Goal: Task Accomplishment & Management: Check status

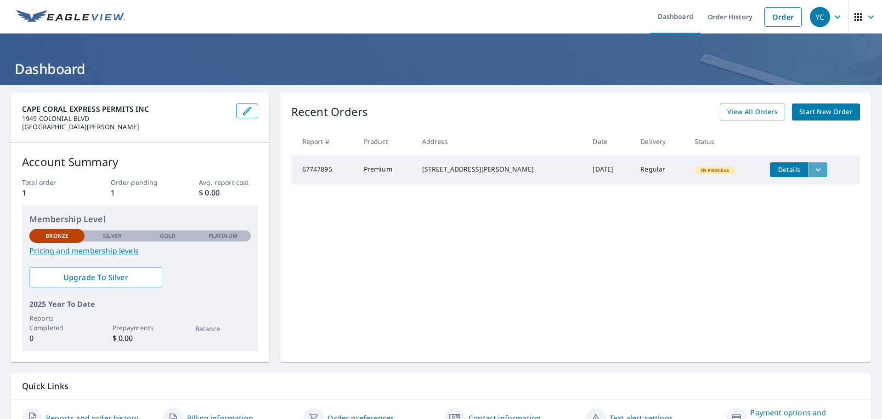
click at [816, 169] on icon "filesDropdownBtn-67747895" at bounding box center [819, 169] width 6 height 3
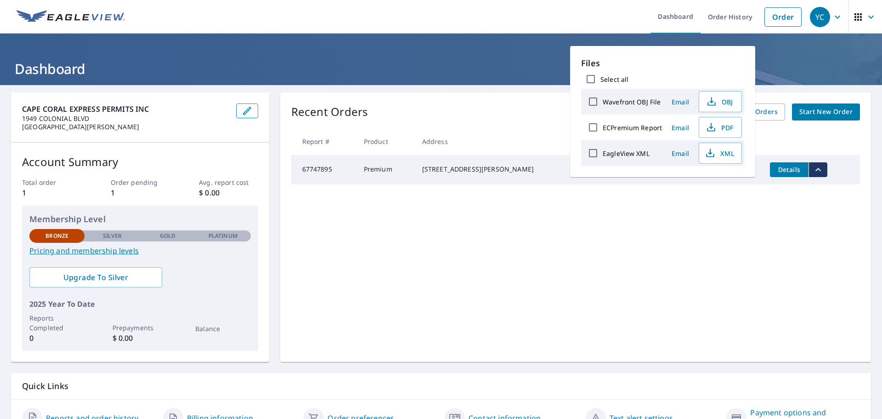
drag, startPoint x: 626, startPoint y: 248, endPoint x: 554, endPoint y: 226, distance: 75.6
click at [626, 248] on div "Recent Orders View All Orders Start New Order Report # Product Address Date Del…" at bounding box center [575, 226] width 591 height 269
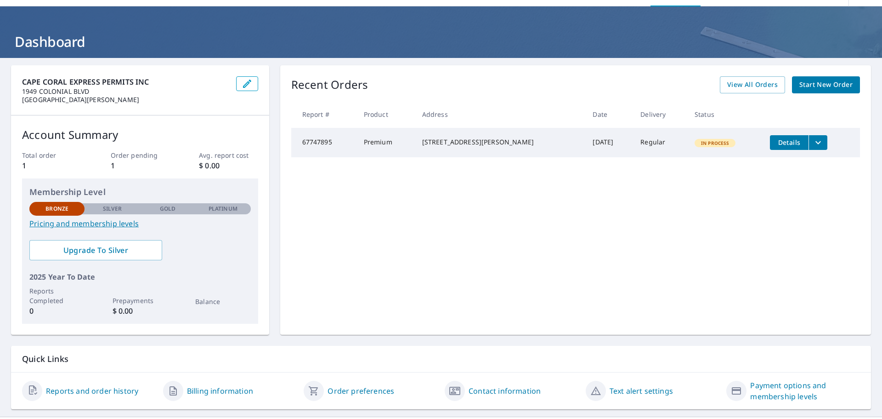
scroll to position [48, 0]
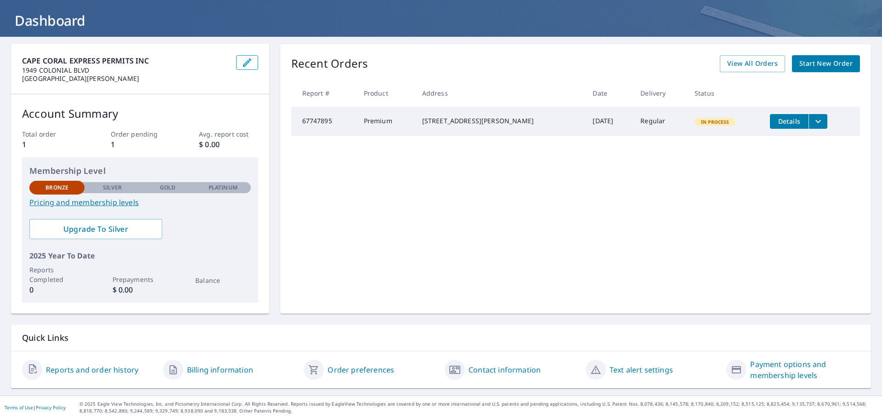
click at [199, 374] on link "Billing information" at bounding box center [220, 369] width 66 height 11
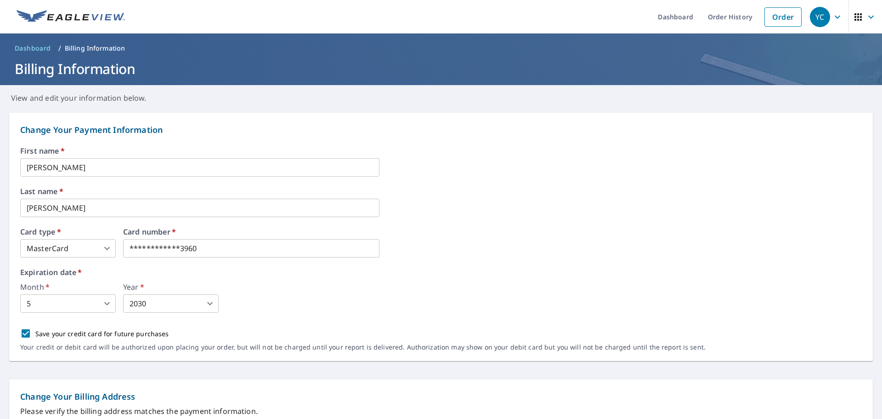
click at [99, 49] on p "Billing Information" at bounding box center [95, 48] width 61 height 9
click at [712, 23] on link "Order History" at bounding box center [730, 17] width 59 height 34
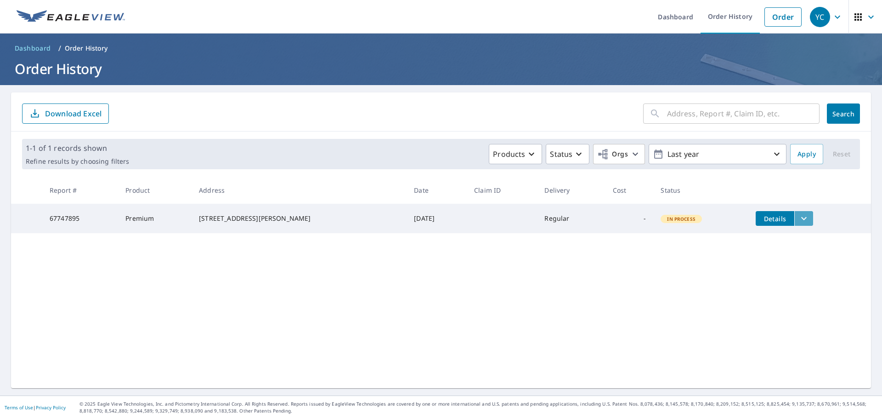
click at [799, 218] on icon "filesDropdownBtn-67747895" at bounding box center [804, 218] width 11 height 11
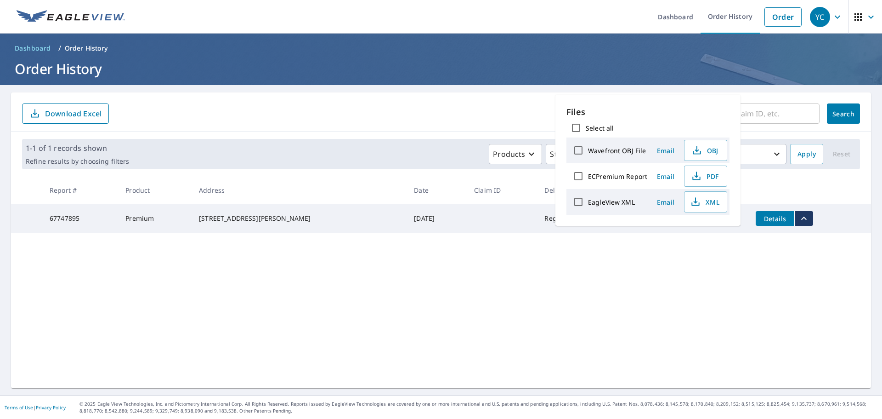
click at [141, 279] on div "​ Search Download Excel 1-1 of 1 records shown Refine results by choosing filte…" at bounding box center [441, 240] width 860 height 296
